Goal: Task Accomplishment & Management: Manage account settings

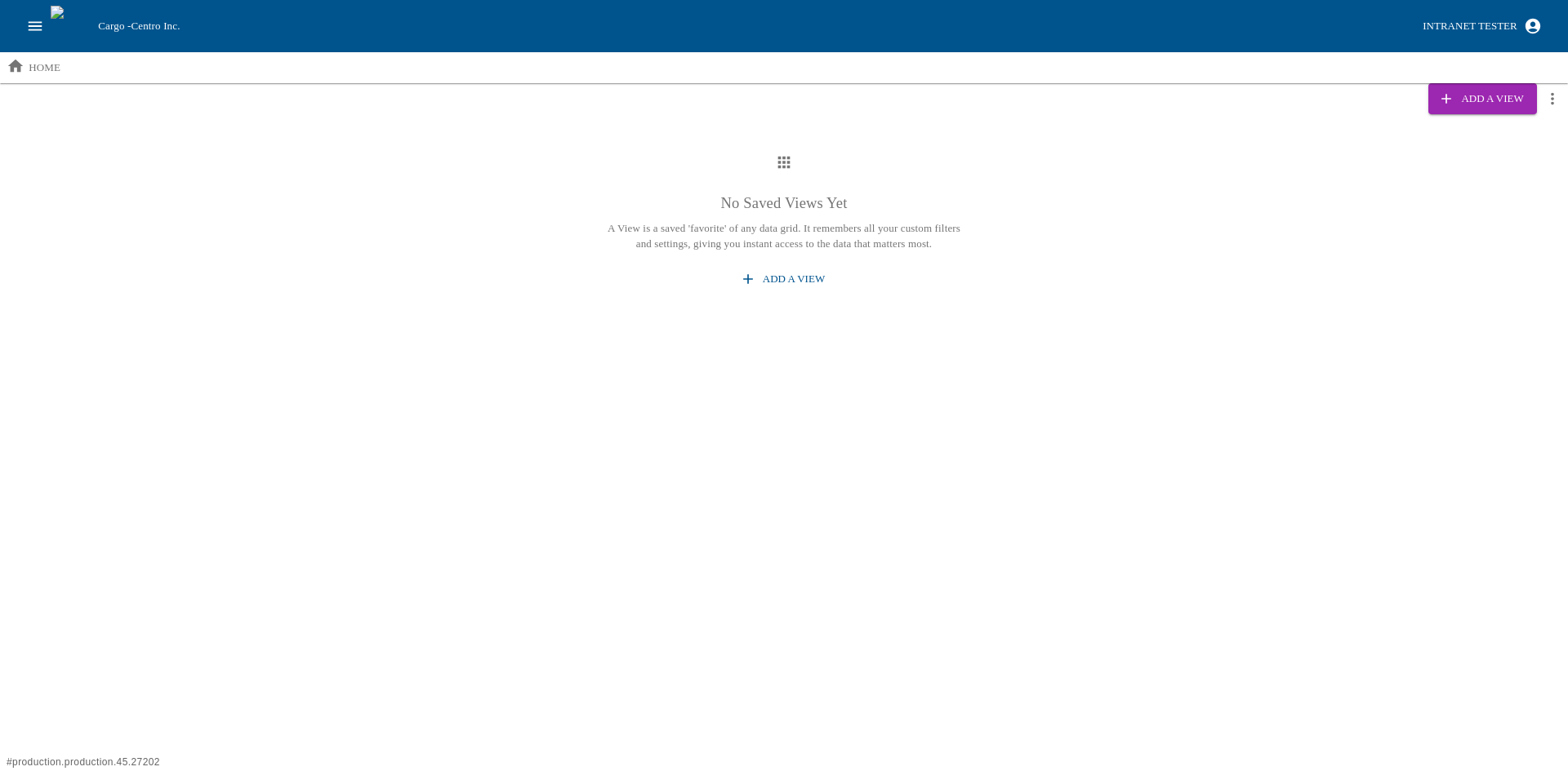
click at [30, 36] on button "open drawer" at bounding box center [35, 25] width 31 height 31
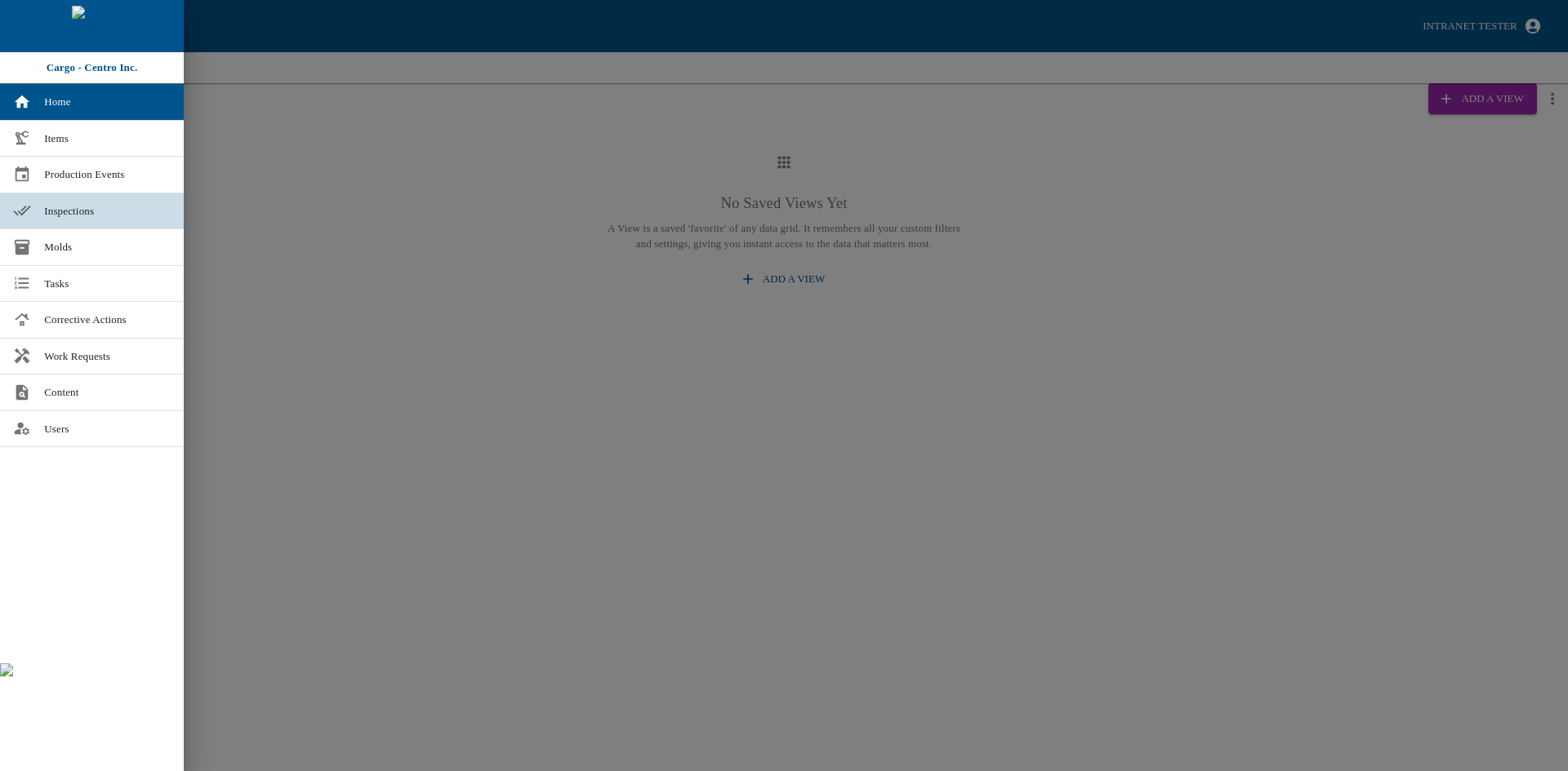
click at [62, 211] on span "Inspections" at bounding box center [107, 211] width 127 height 16
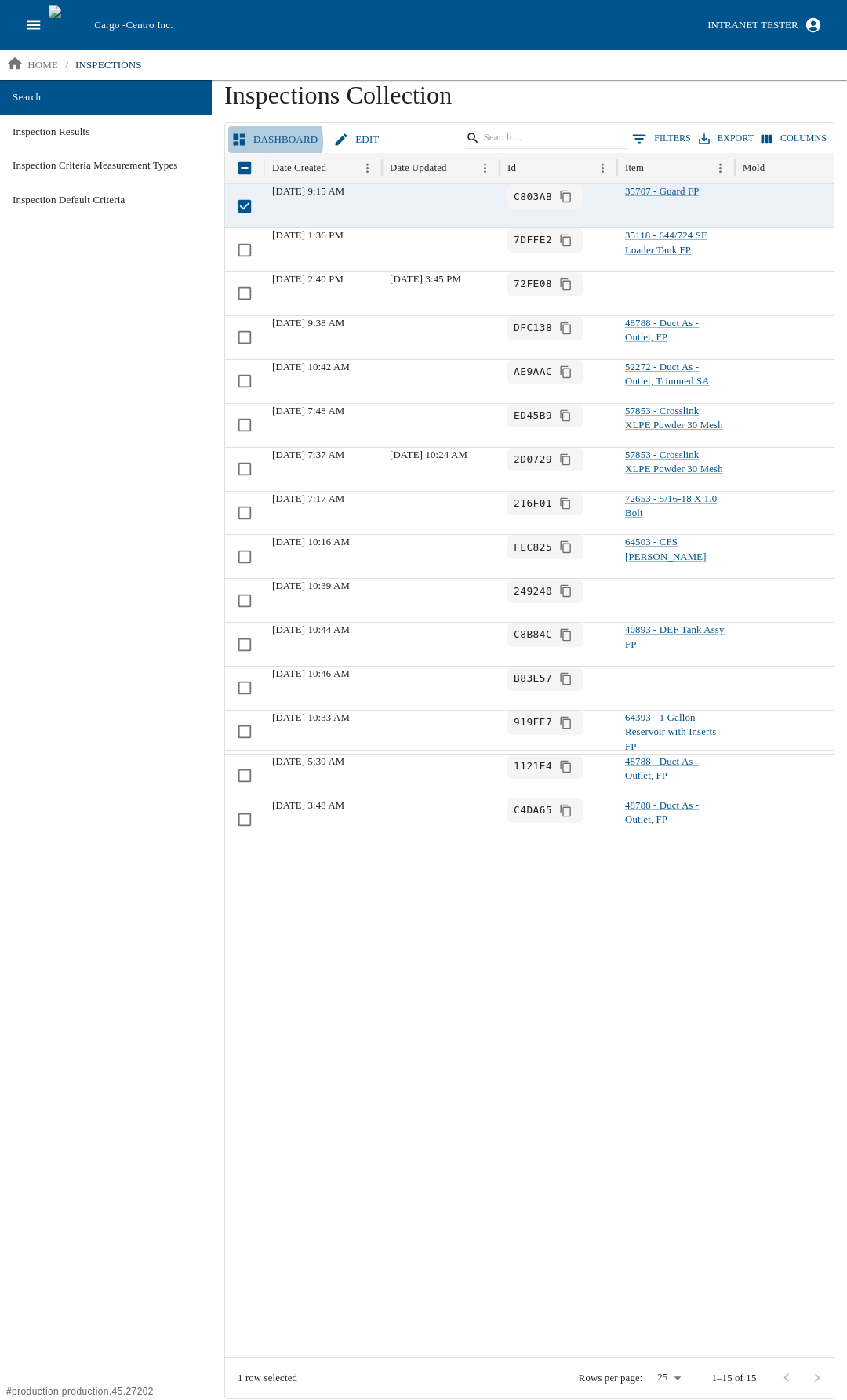
click at [242, 142] on icon at bounding box center [240, 139] width 12 height 12
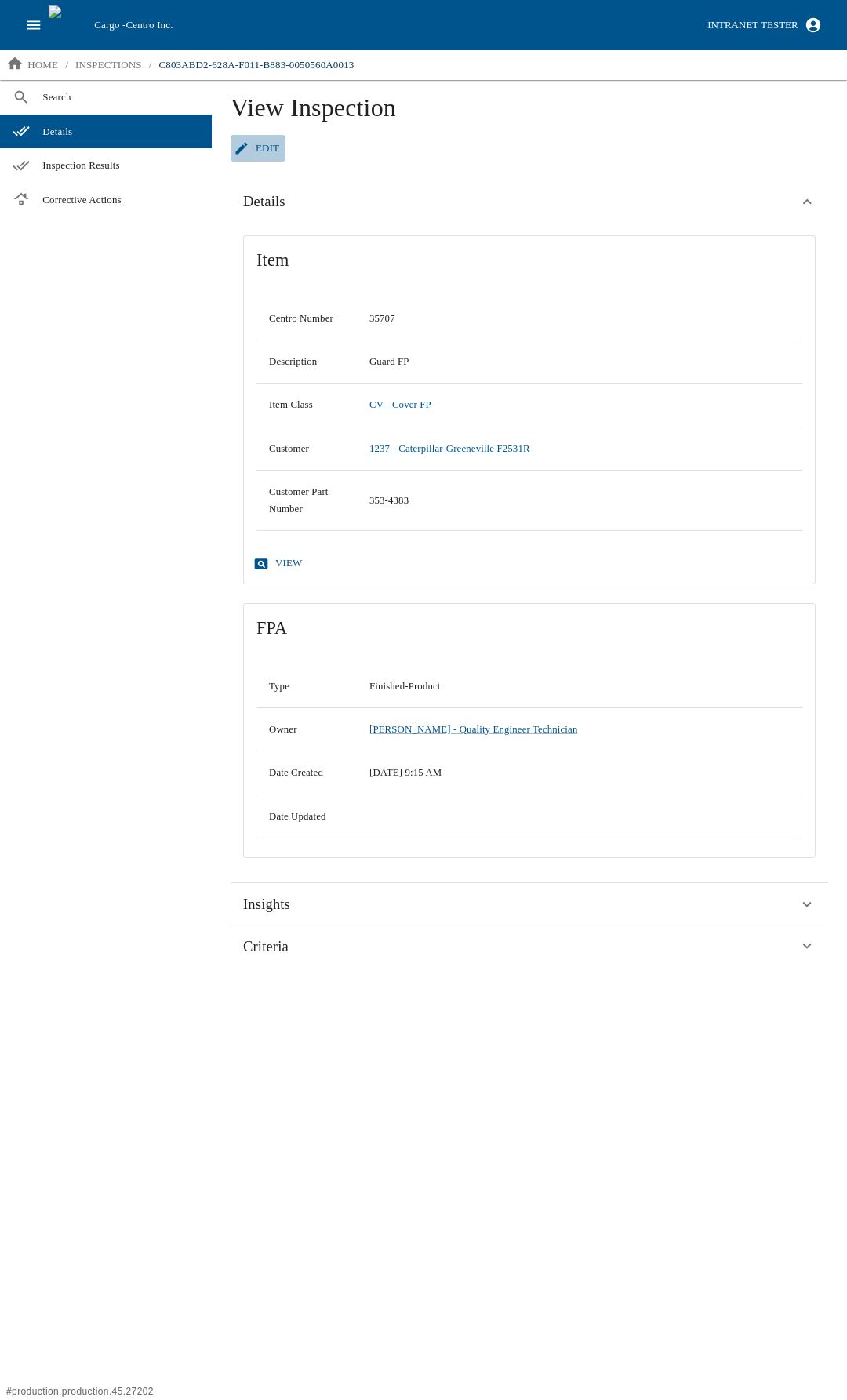
click at [253, 137] on link "Edit" at bounding box center [258, 148] width 55 height 28
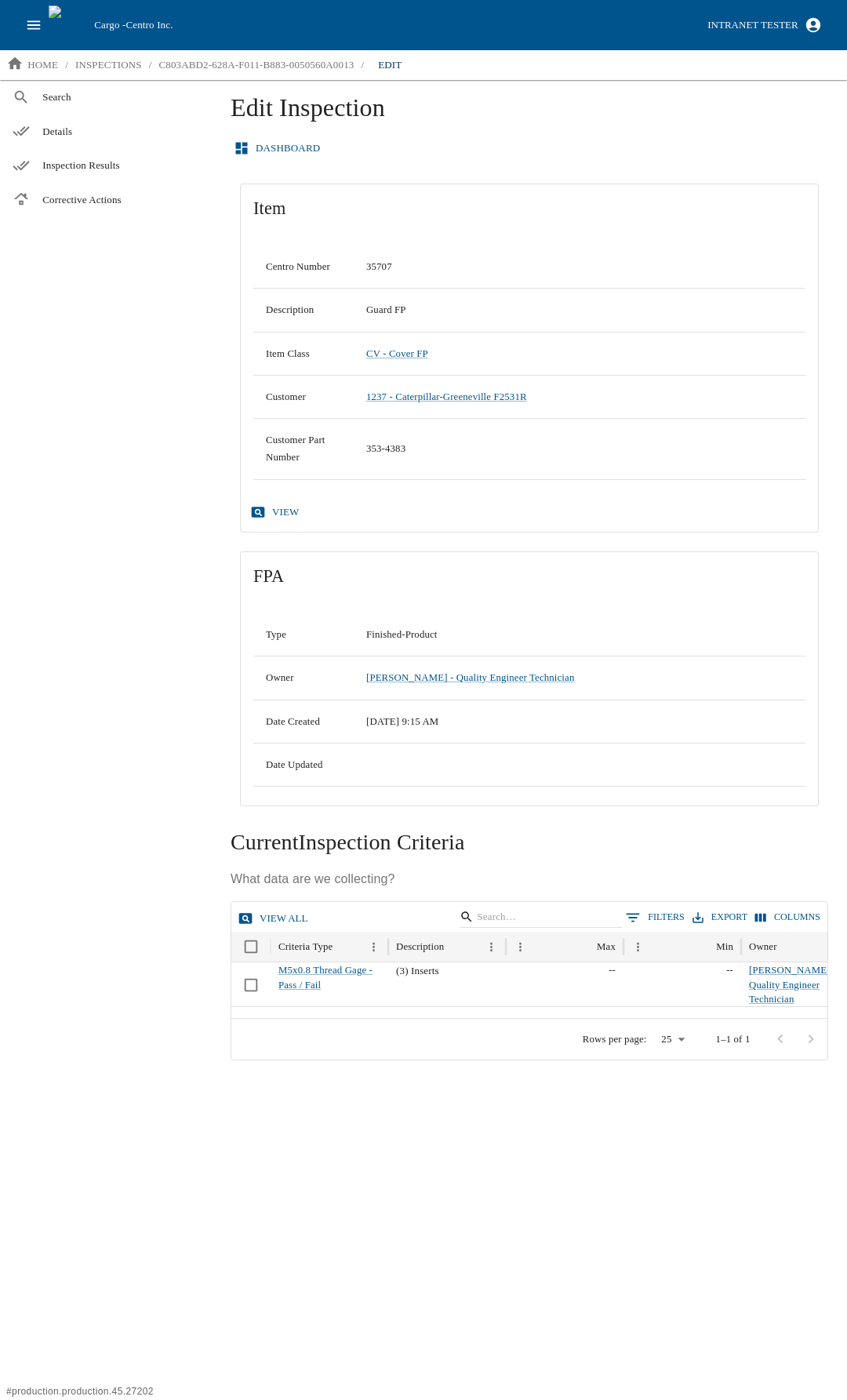
click at [808, 17] on icon "button" at bounding box center [813, 24] width 17 height 17
click at [737, 108] on li "My Cargo Roles" at bounding box center [727, 107] width 203 height 25
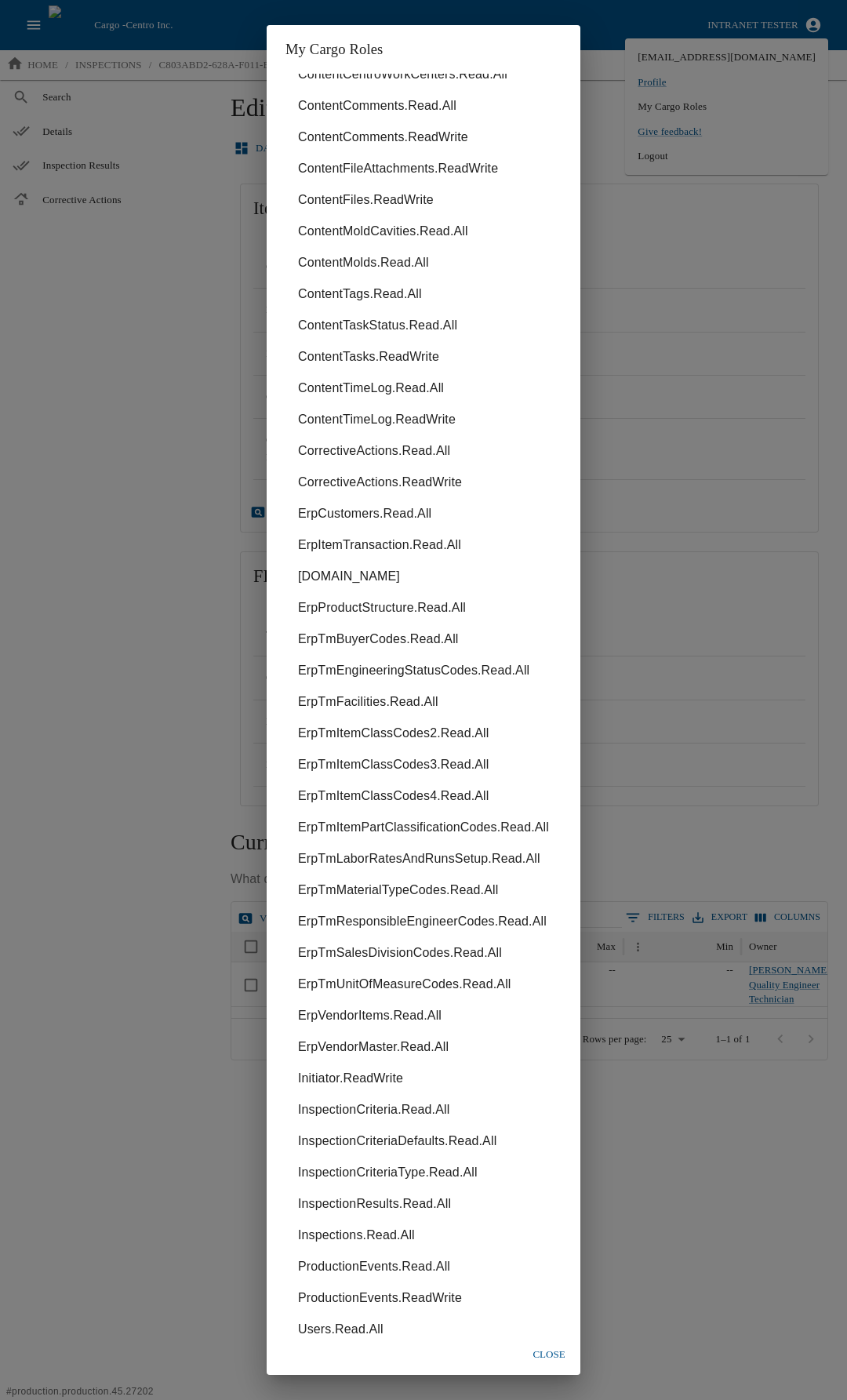
scroll to position [116, 0]
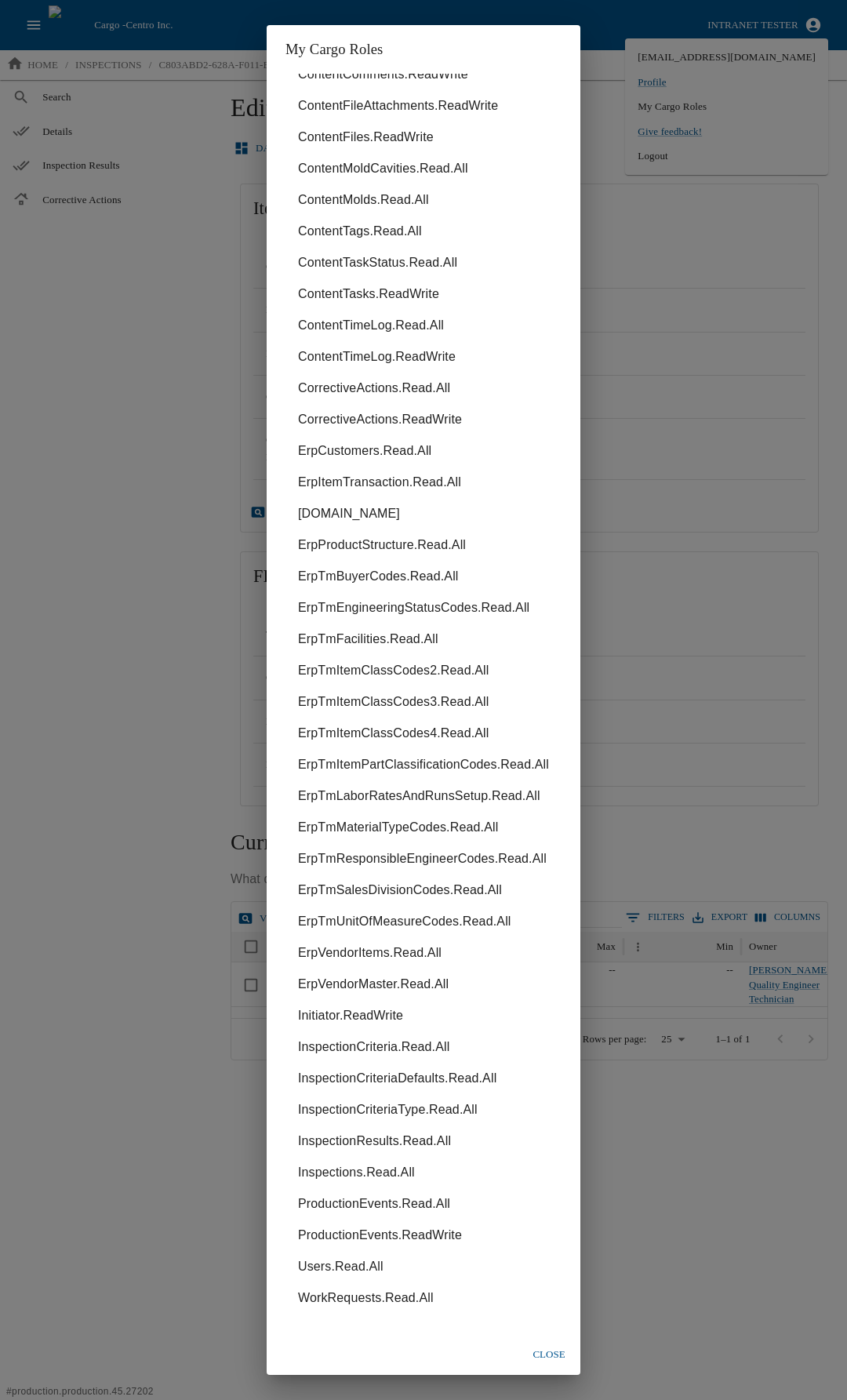
click at [68, 740] on div "My Cargo Roles ChangeLog.Read.All ContentCentroWorkCenters.Read.All ContentComm…" at bounding box center [424, 700] width 847 height 1400
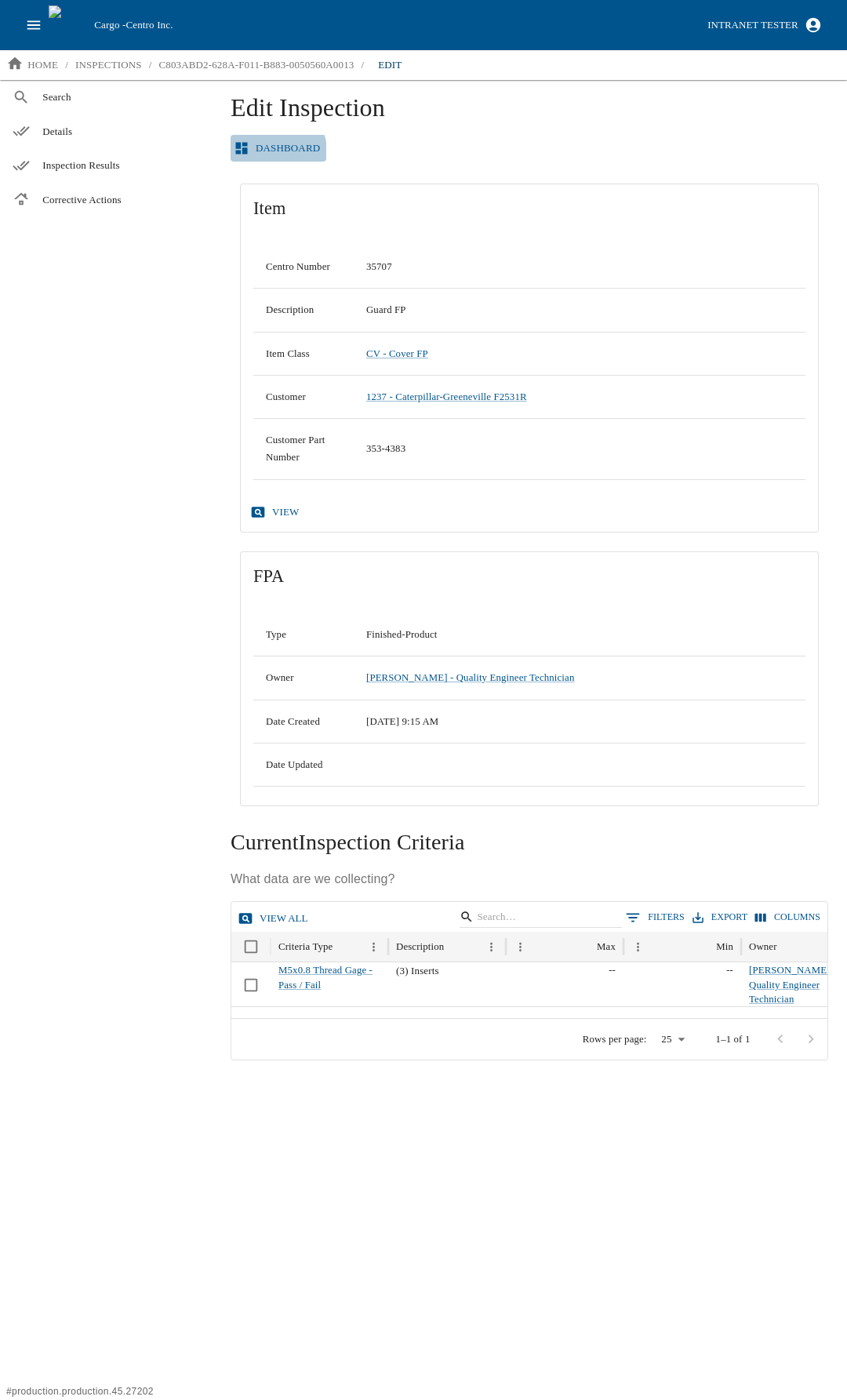
click at [262, 153] on link "Dashboard" at bounding box center [278, 148] width 96 height 28
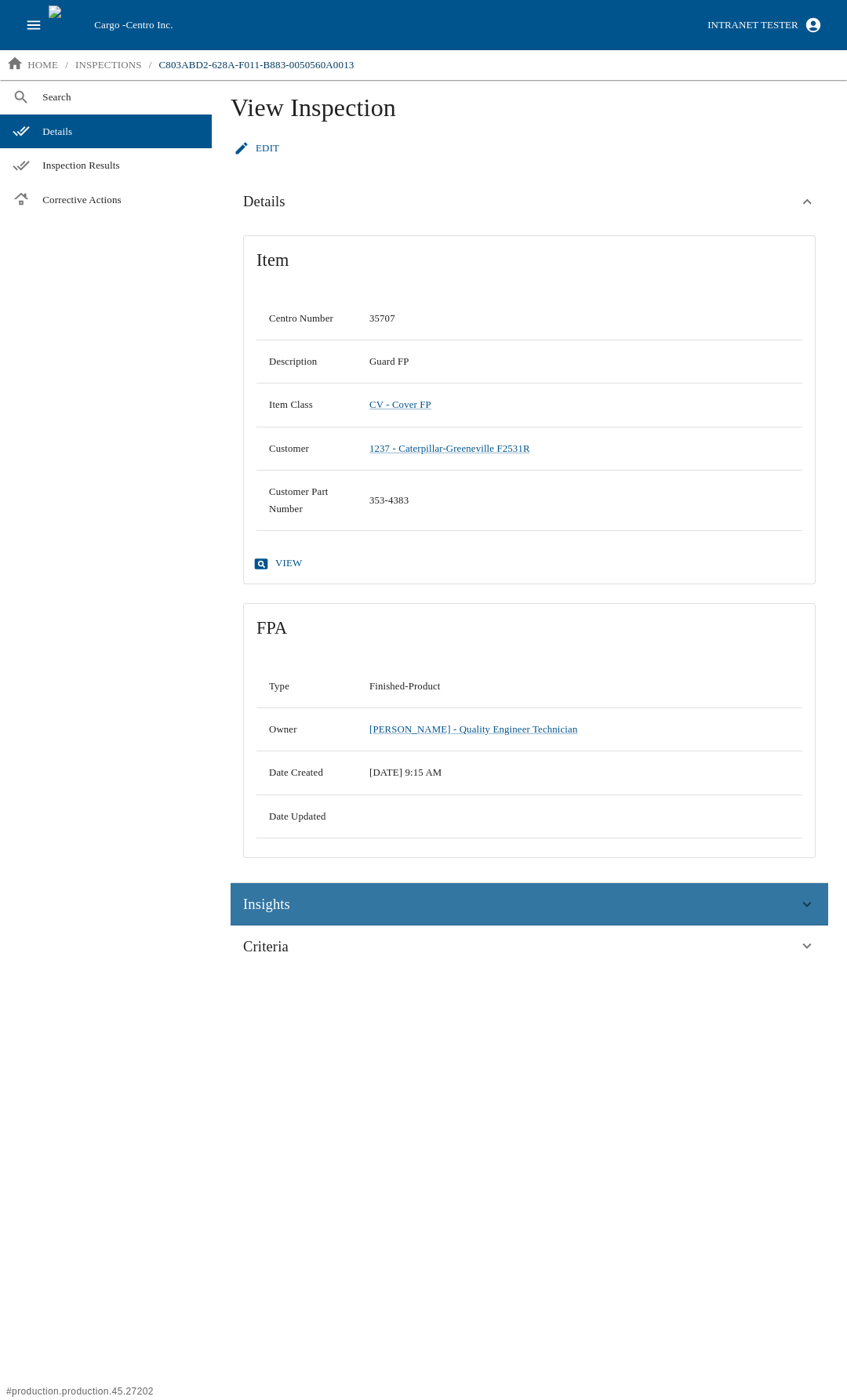
click at [288, 740] on div "Insights" at bounding box center [529, 904] width 598 height 42
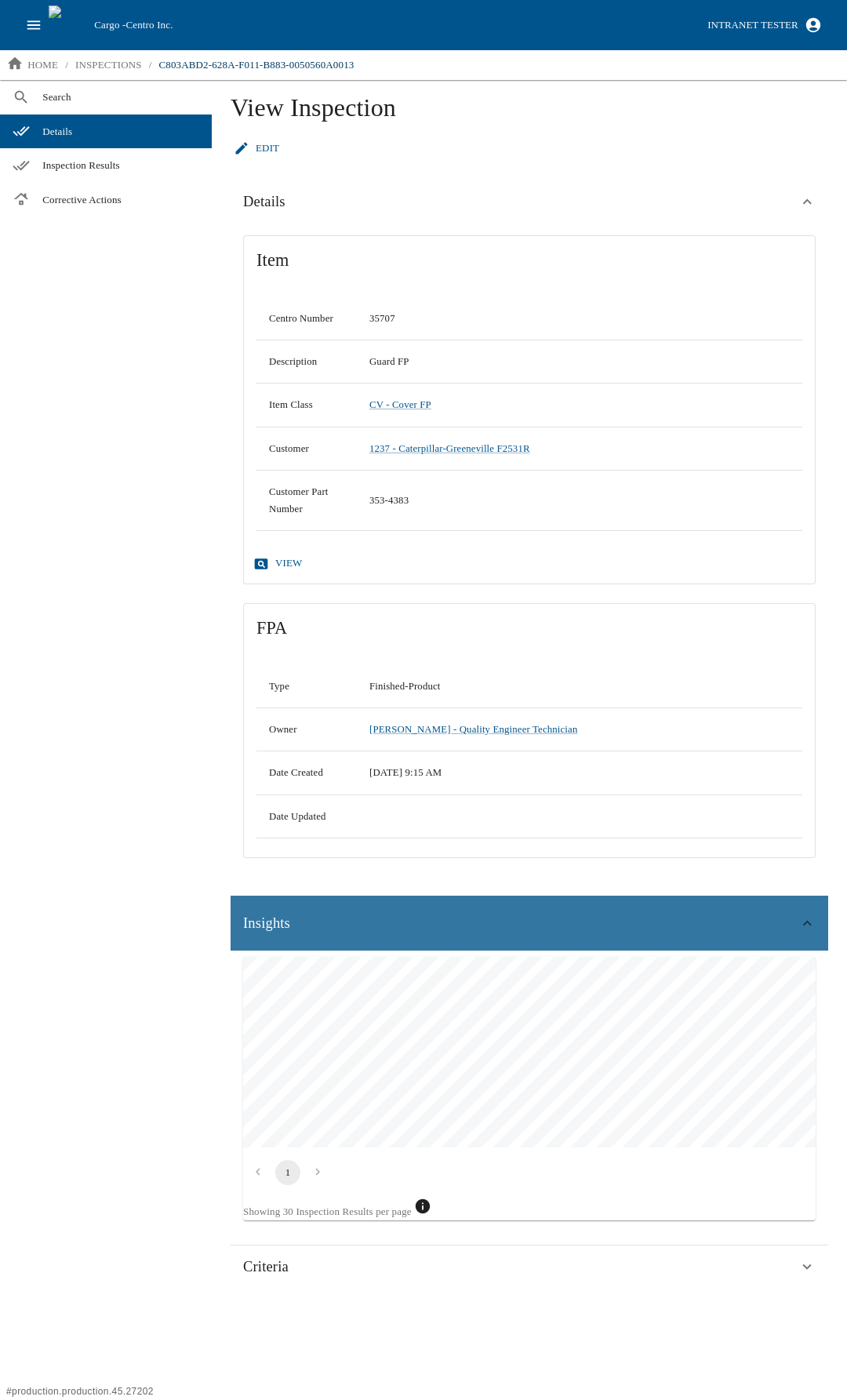
click at [290, 740] on span "Insights" at bounding box center [266, 923] width 47 height 23
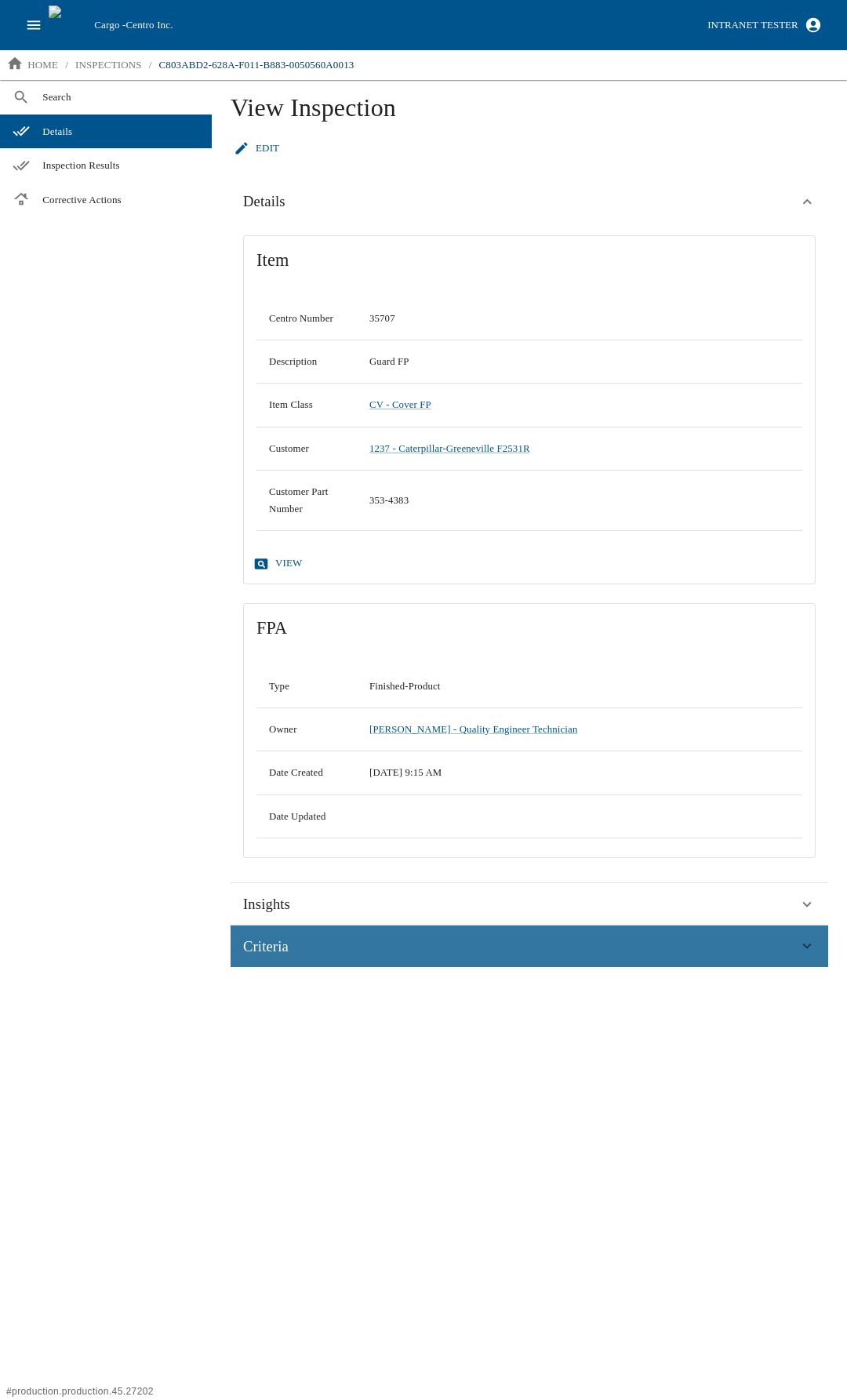
click at [302, 740] on div "Criteria" at bounding box center [520, 946] width 555 height 23
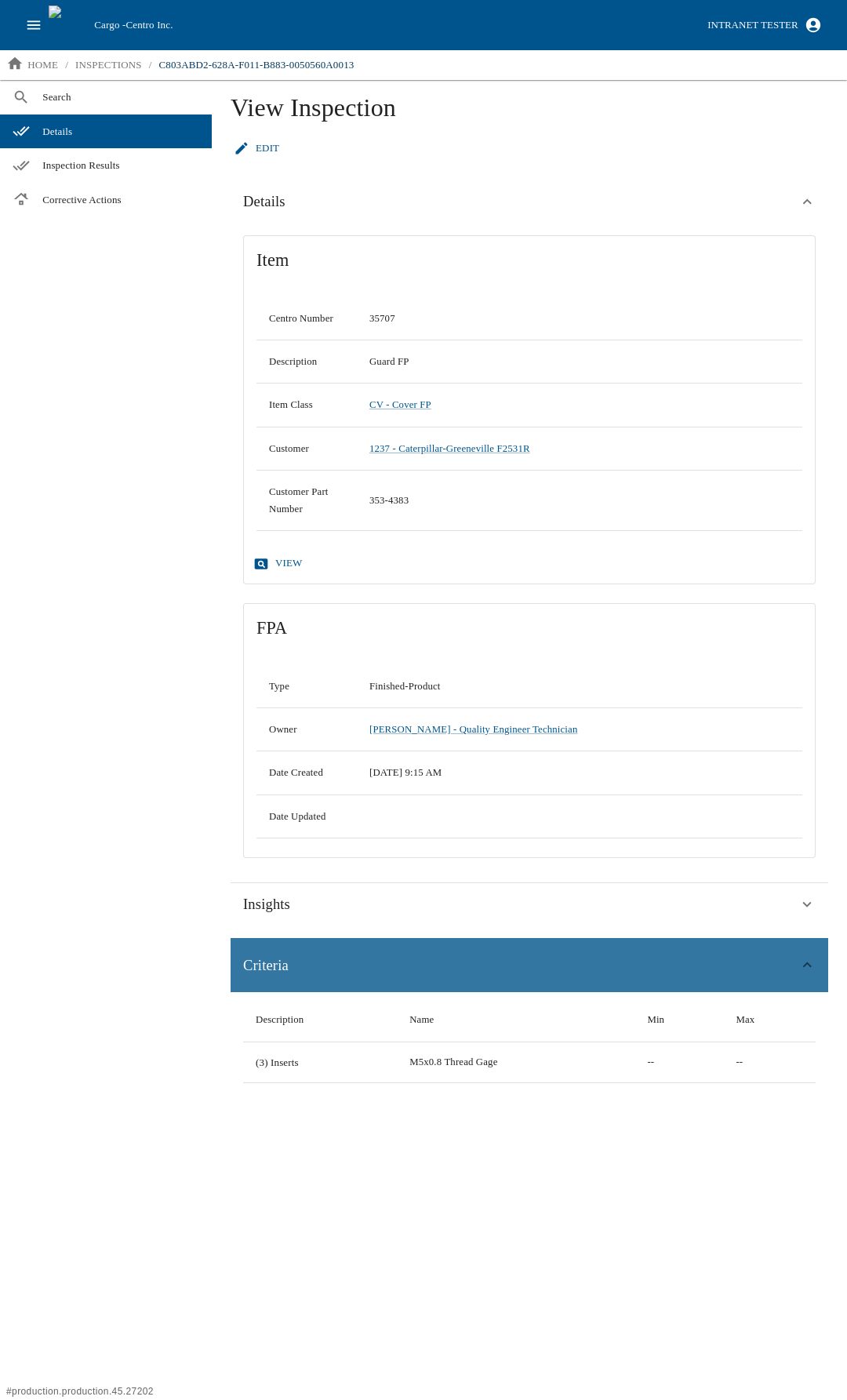
click at [301, 740] on div "Criteria" at bounding box center [520, 965] width 555 height 23
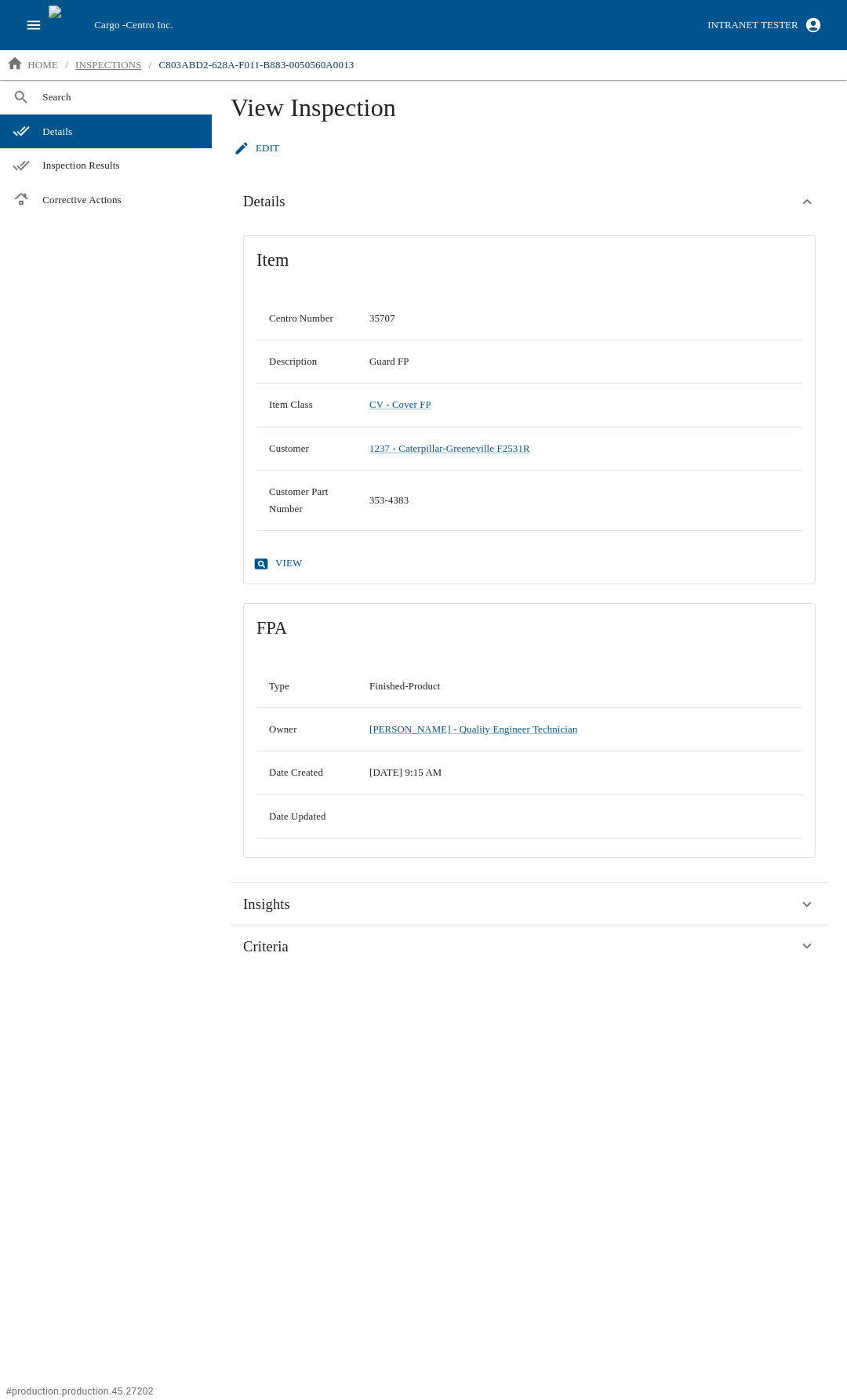
click at [115, 62] on p "inspections" at bounding box center [109, 65] width 66 height 15
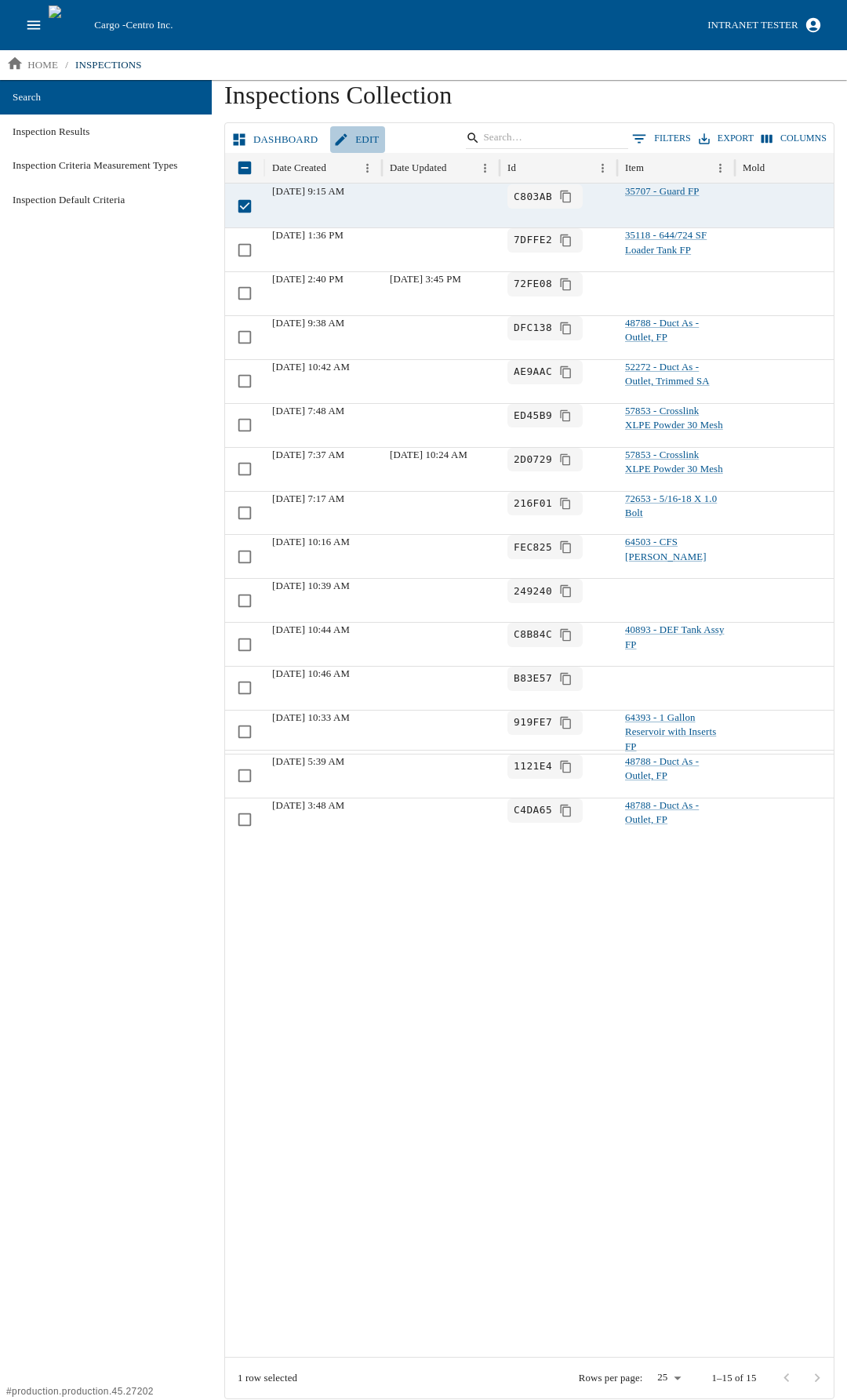
click at [367, 137] on link "Edit" at bounding box center [357, 140] width 55 height 28
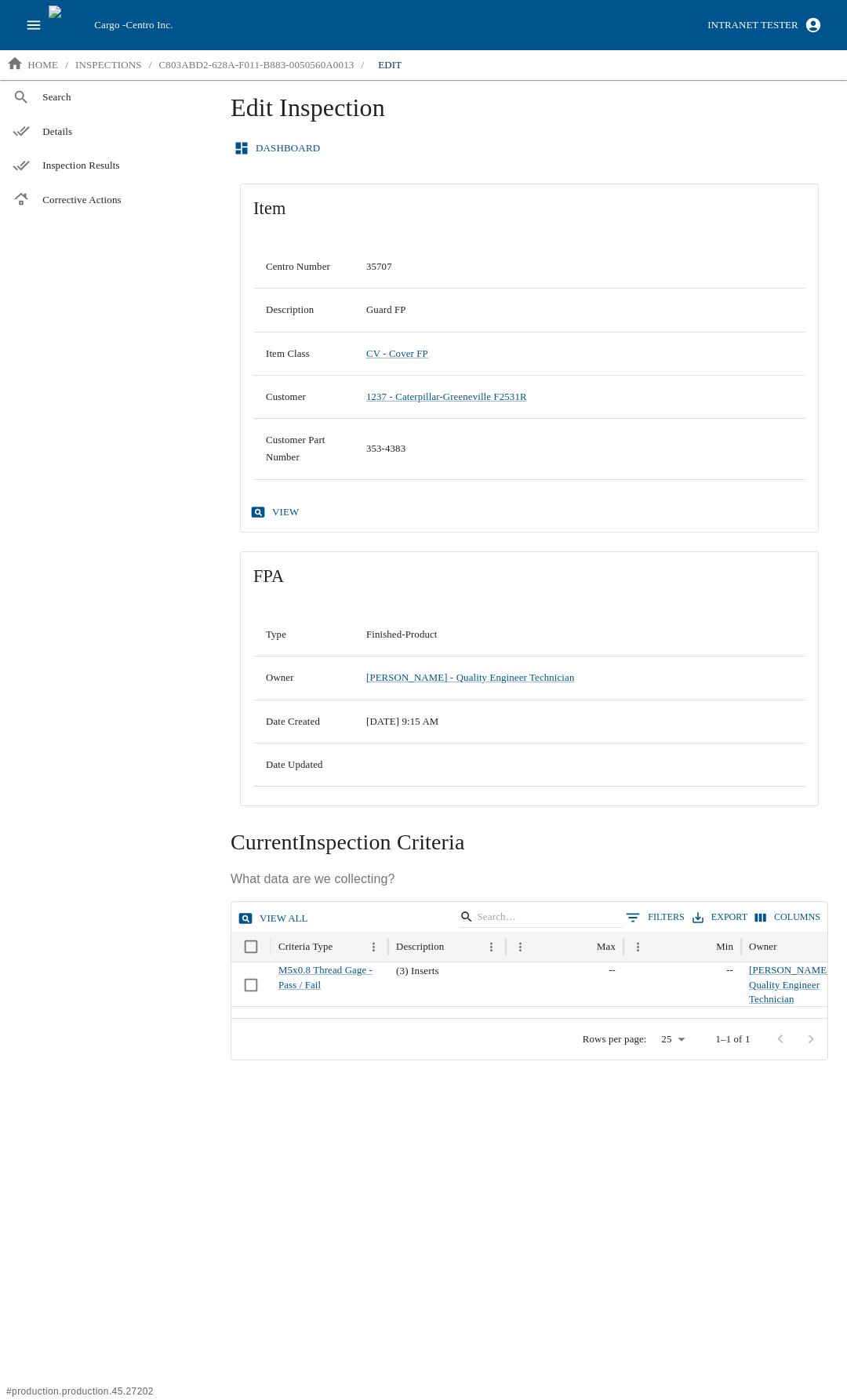
click at [180, 376] on div "Search Details Inspection Results Corrective Actions" at bounding box center [106, 739] width 212 height 1319
click at [403, 355] on link "CV - Cover FP" at bounding box center [397, 353] width 62 height 11
click at [409, 396] on link "1237 - Caterpillar-Greeneville F2531R" at bounding box center [446, 396] width 161 height 11
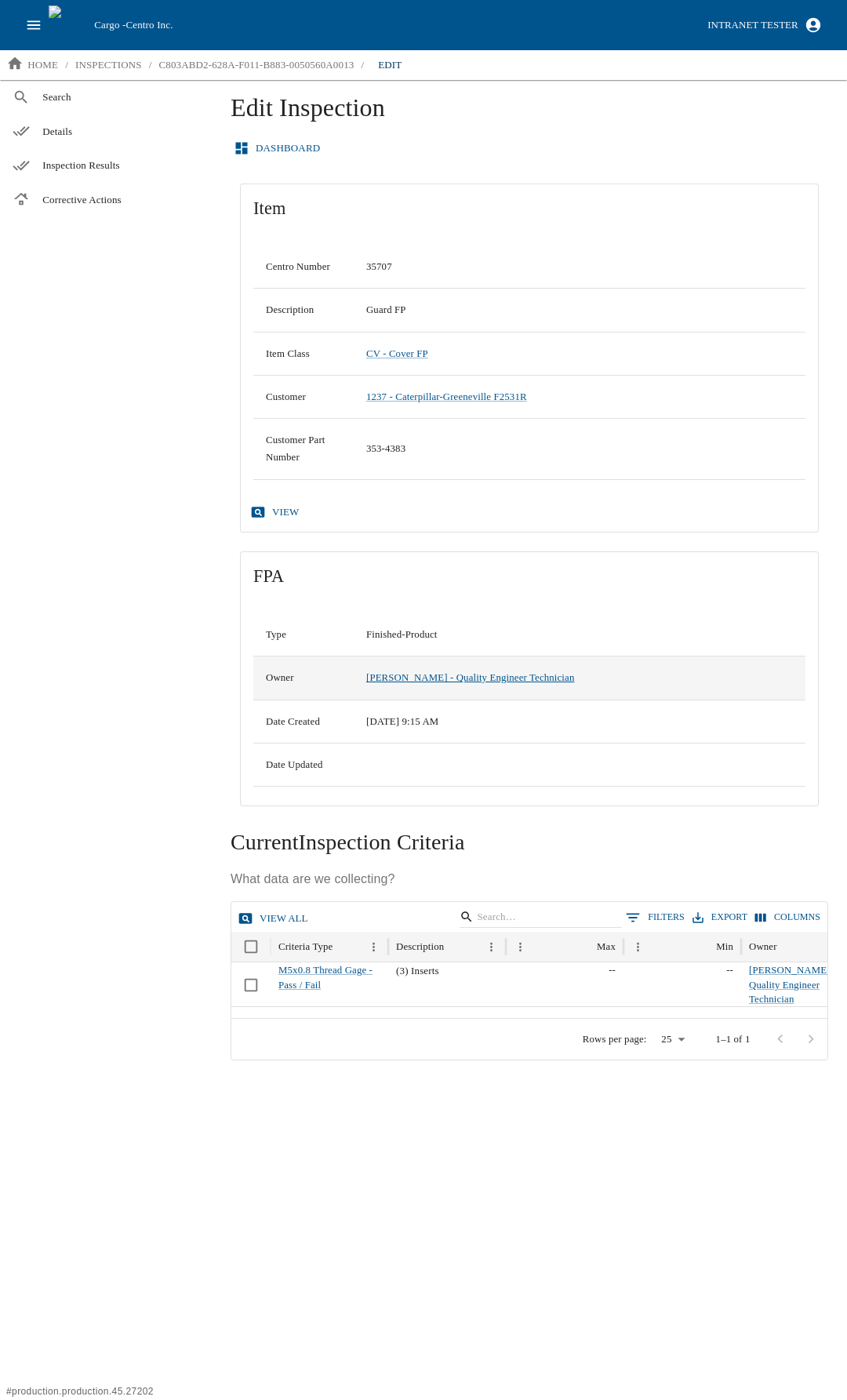
click at [550, 672] on link "[PERSON_NAME] - Quality Engineer Technician" at bounding box center [470, 677] width 208 height 11
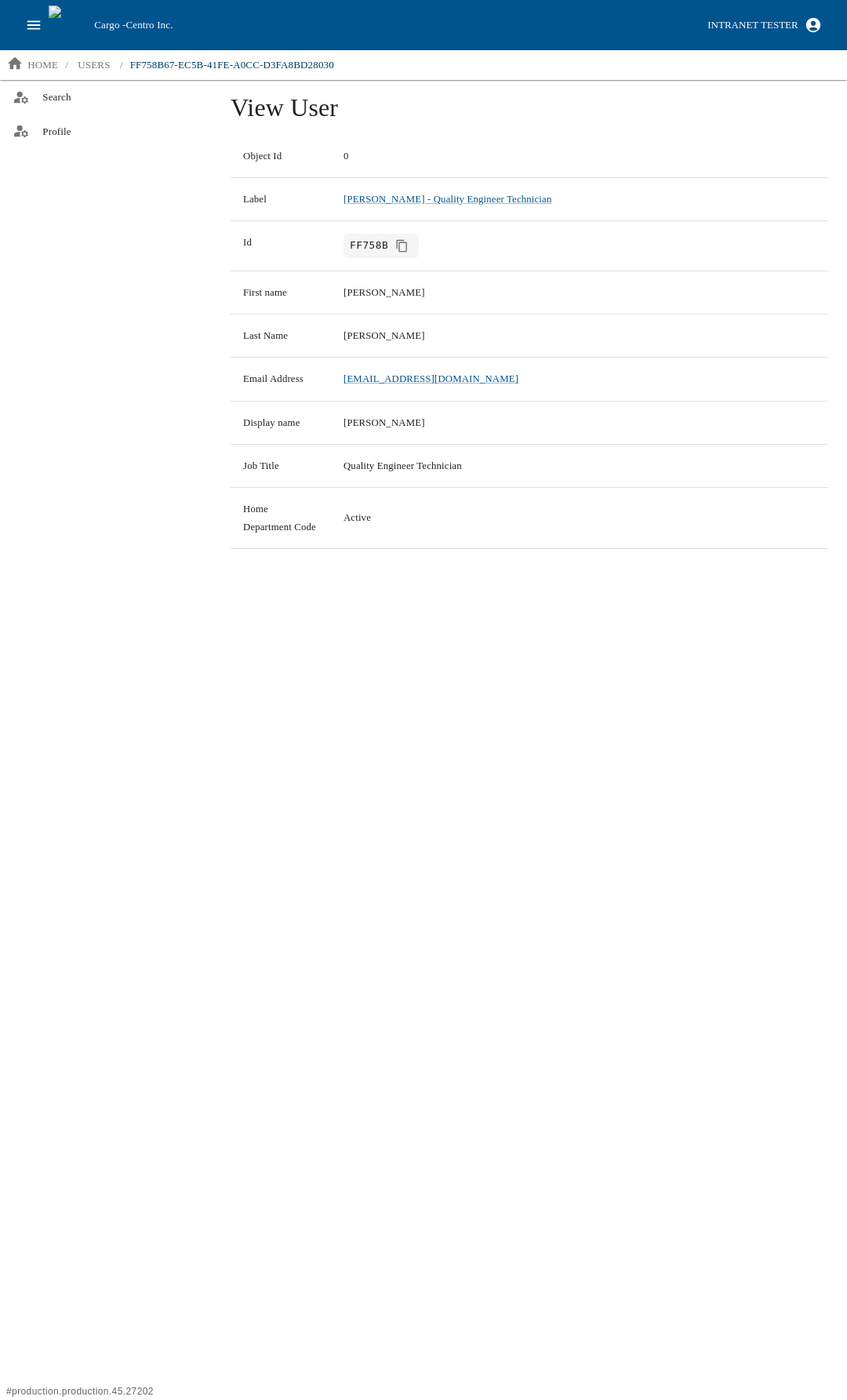
click at [24, 22] on button "open drawer" at bounding box center [33, 24] width 30 height 30
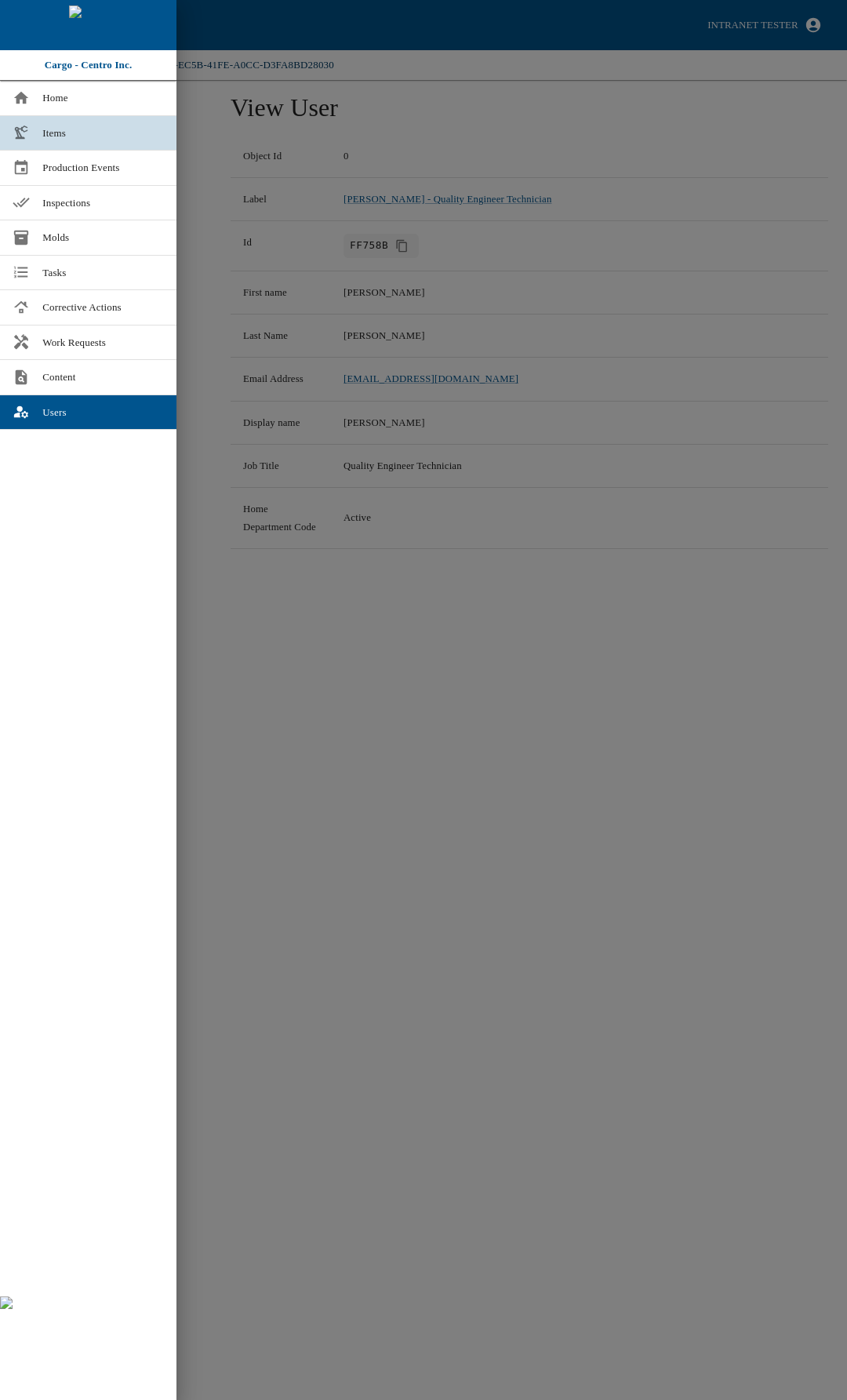
click at [65, 142] on link "Items" at bounding box center [88, 133] width 177 height 34
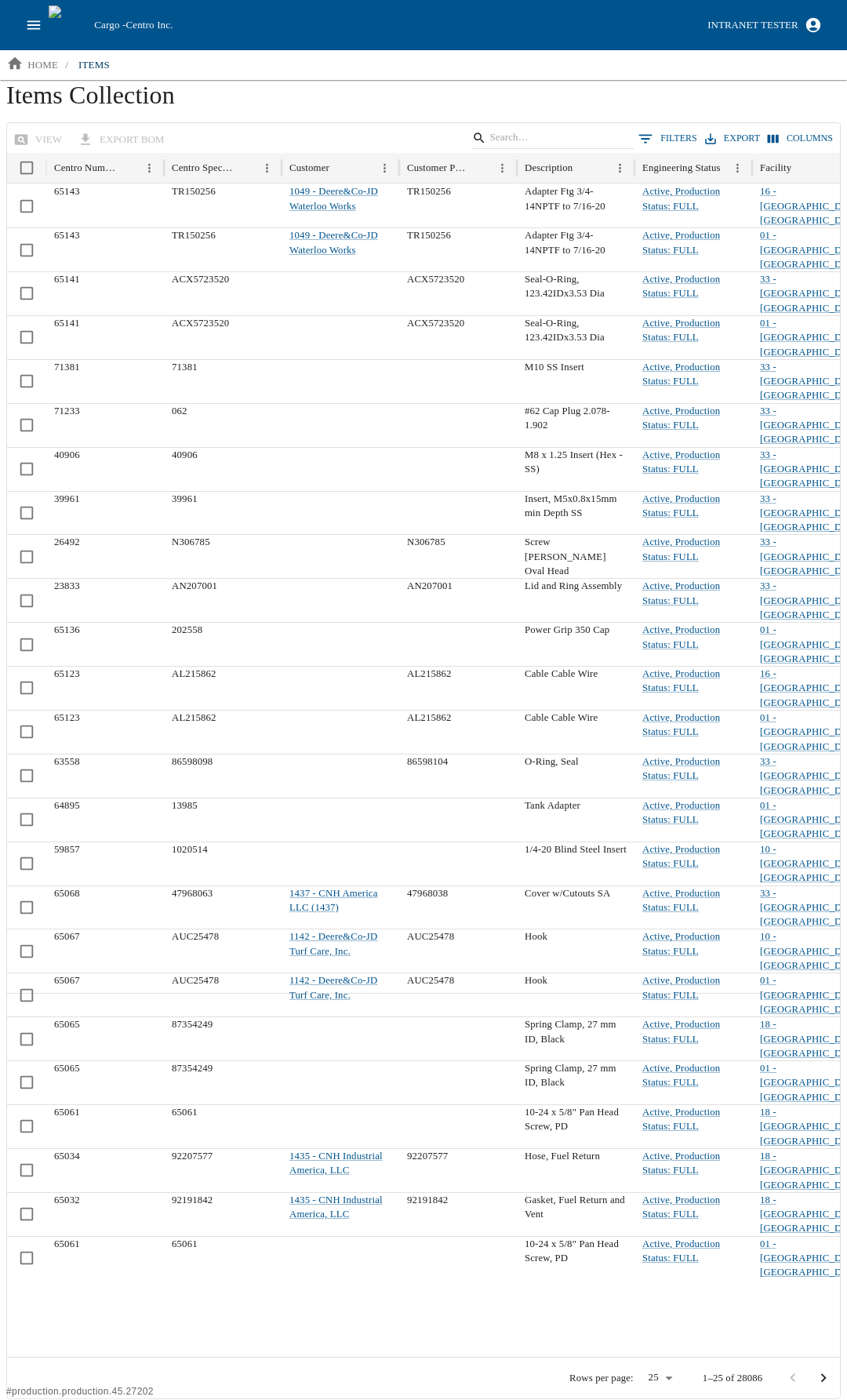
click at [677, 129] on button "0 Filters" at bounding box center [668, 139] width 66 height 23
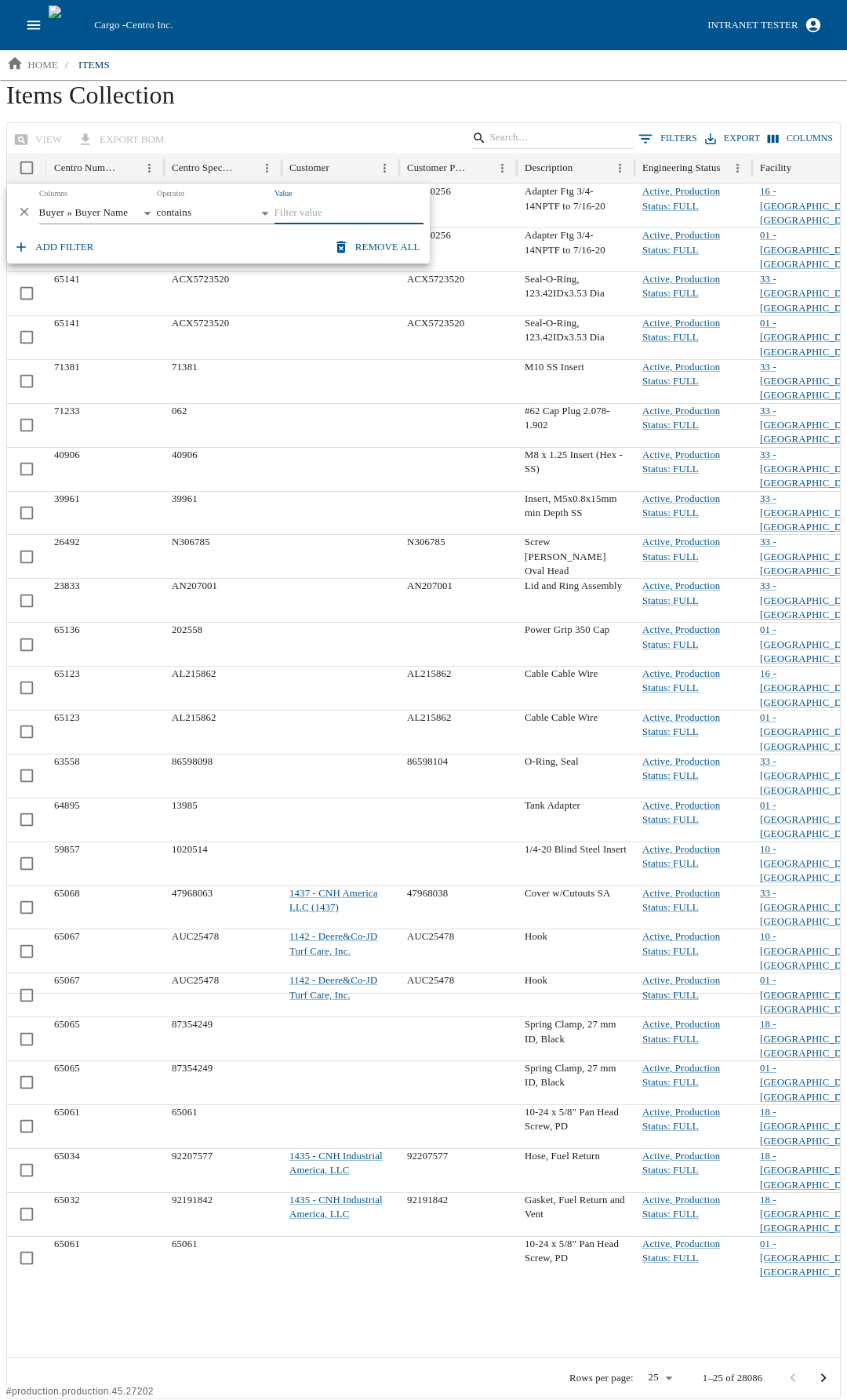
click at [142, 211] on body "Cargo - Centro Inc. Intranet Tester home / items Items Collection view export B…" at bounding box center [424, 700] width 847 height 1399
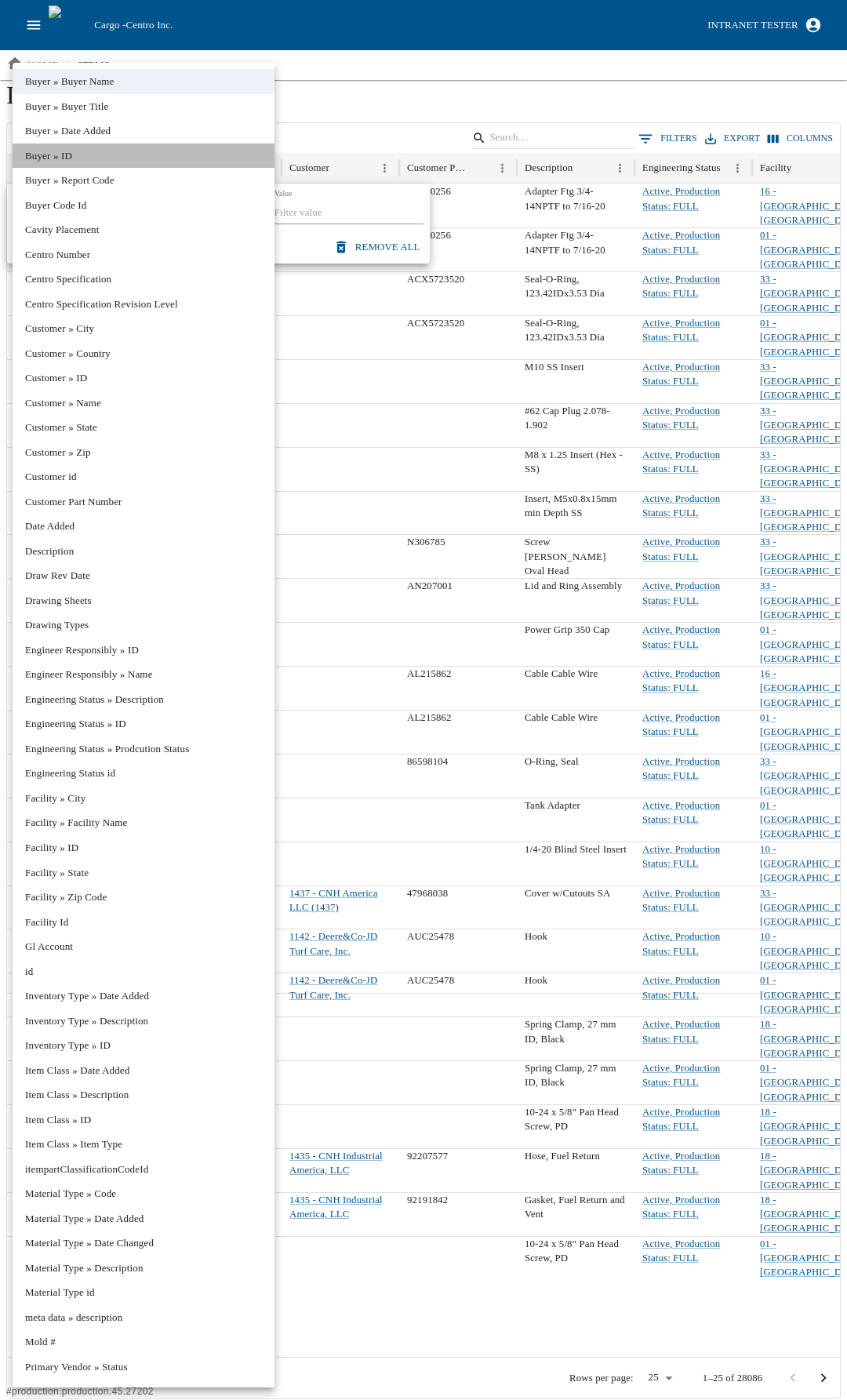
click at [93, 153] on li "Buyer » ID" at bounding box center [144, 156] width 262 height 25
type input "**********"
